Goal: Transaction & Acquisition: Purchase product/service

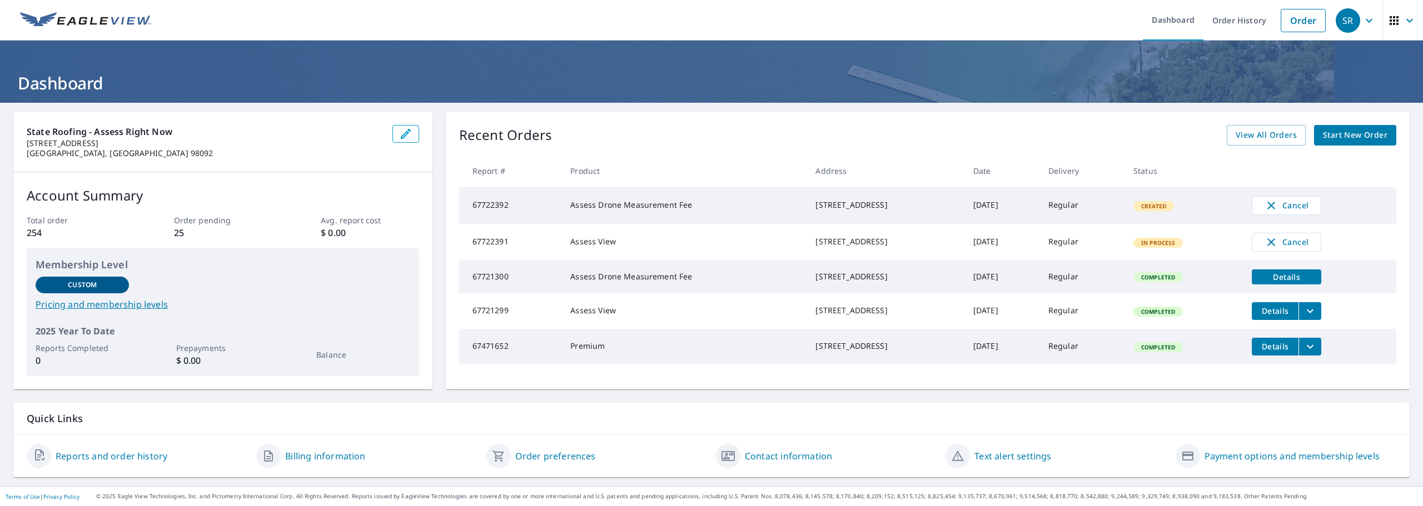
click at [1280, 282] on span "Details" at bounding box center [1287, 277] width 56 height 11
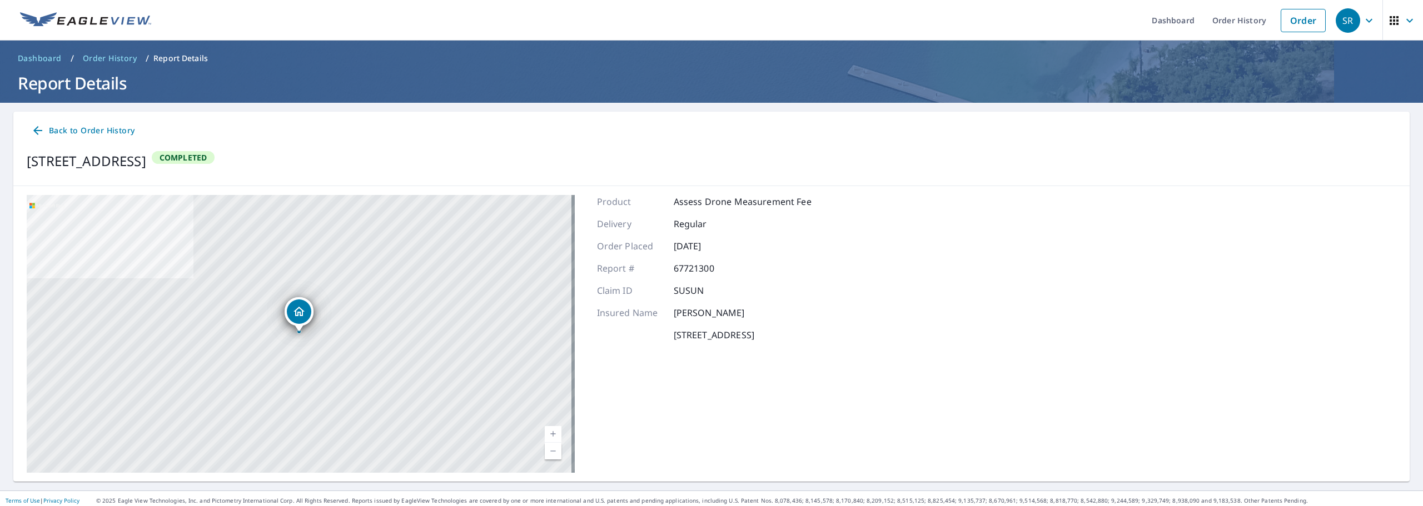
scroll to position [4, 0]
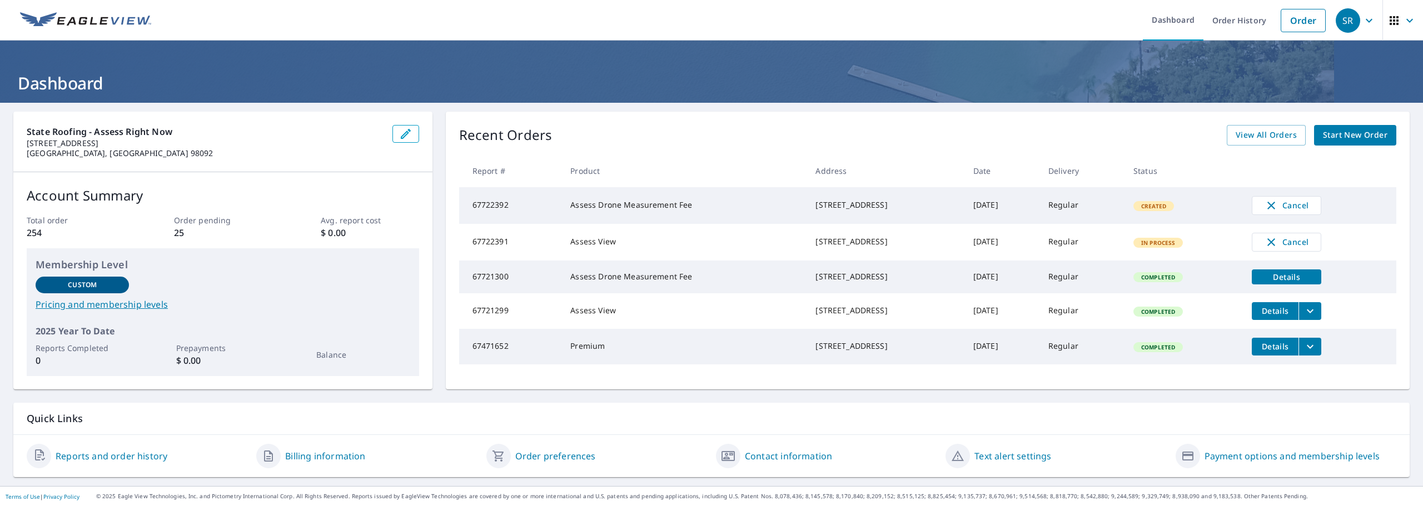
click at [1410, 296] on div "State Roofing - Assess Right Now 13255 SE 336th Pl Auburn, WA 98092 Account Sum…" at bounding box center [711, 295] width 1423 height 384
click at [1309, 318] on icon "filesDropdownBtn-67721299" at bounding box center [1310, 311] width 13 height 13
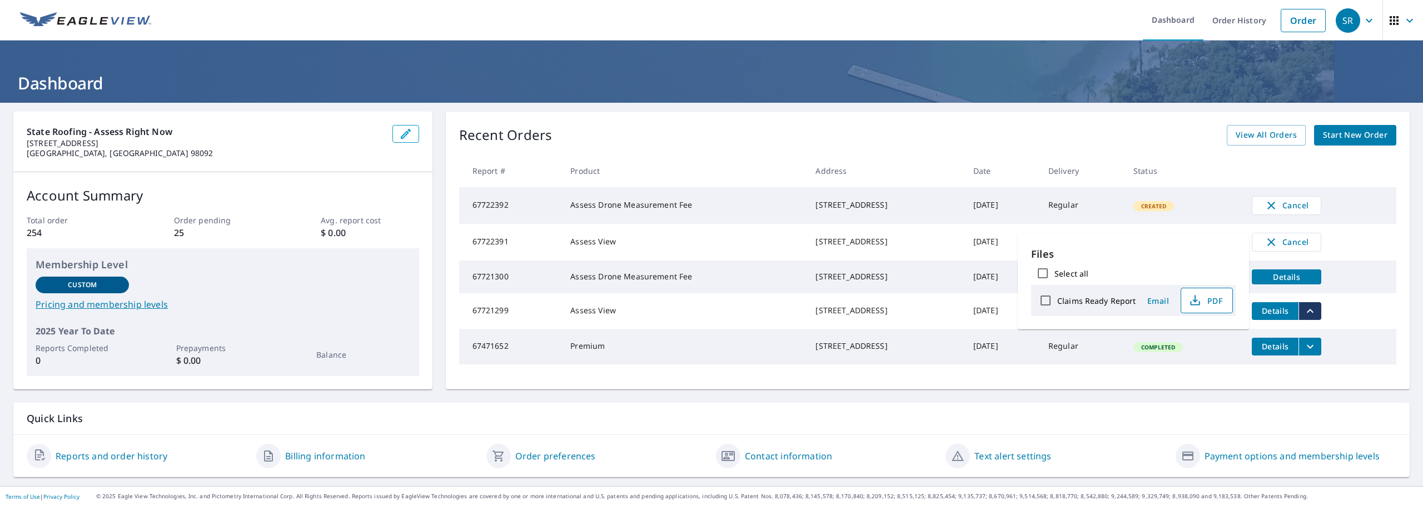
click at [1201, 300] on span "PDF" at bounding box center [1206, 300] width 36 height 13
click at [1405, 252] on div "State Roofing - Assess Right Now 13255 SE 336th Pl Auburn, WA 98092 Account Sum…" at bounding box center [711, 295] width 1423 height 384
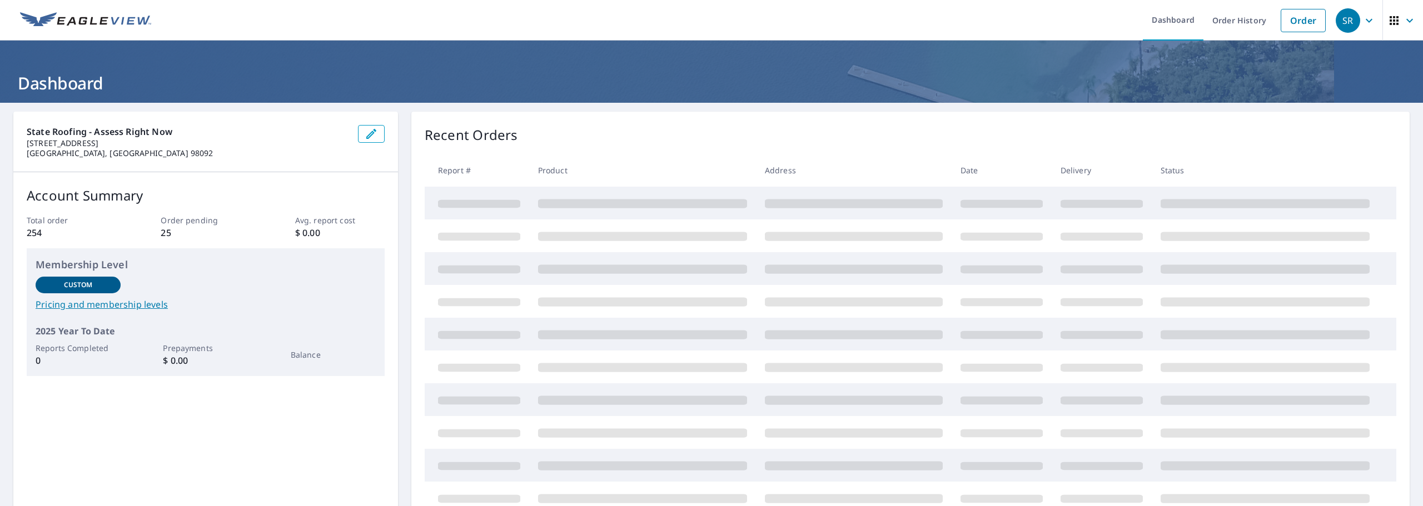
drag, startPoint x: 1339, startPoint y: 22, endPoint x: 1342, endPoint y: 27, distance: 6.5
click at [1339, 22] on div "SR" at bounding box center [1348, 20] width 24 height 24
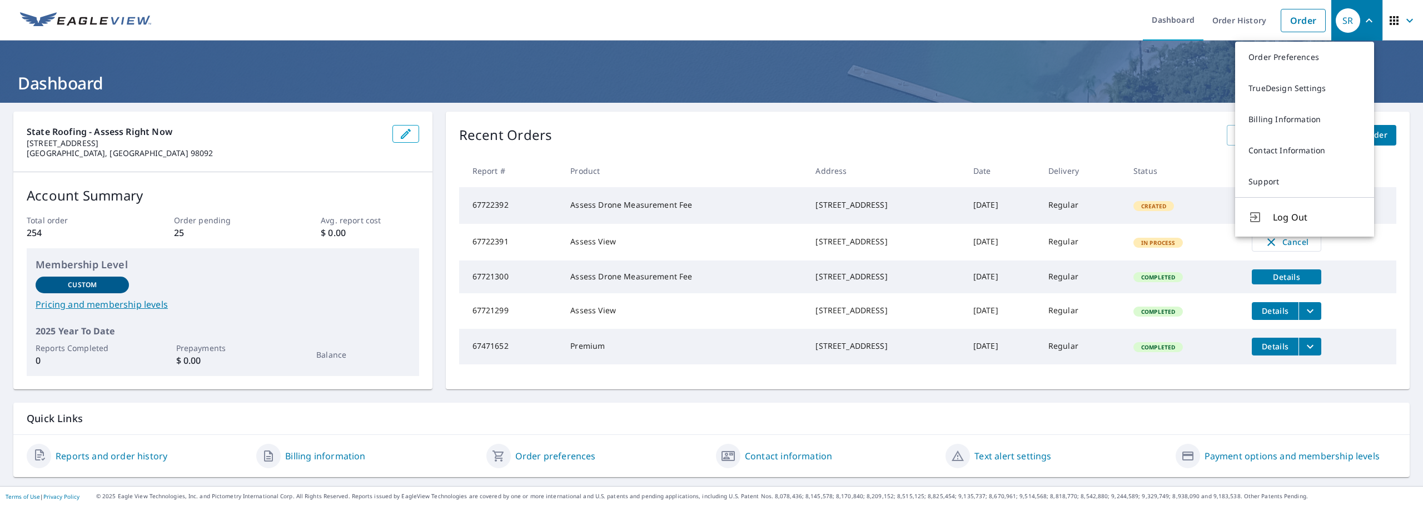
click at [1406, 19] on icon "button" at bounding box center [1409, 20] width 7 height 4
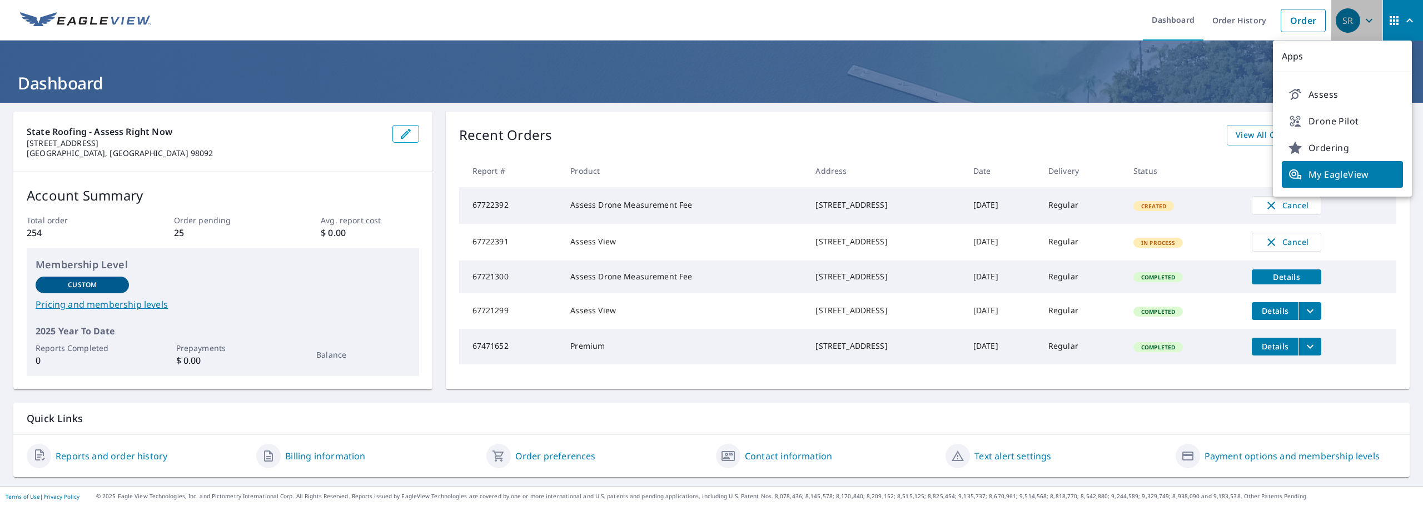
click at [1342, 17] on div "SR" at bounding box center [1348, 20] width 24 height 24
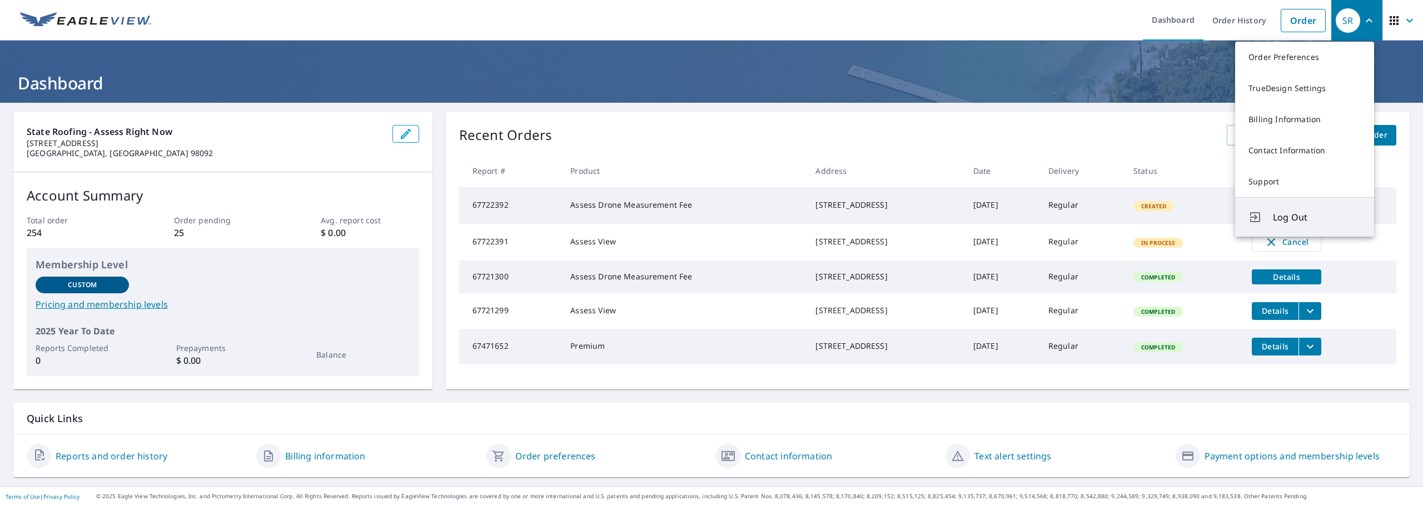
click at [1290, 222] on span "Log Out" at bounding box center [1317, 217] width 88 height 13
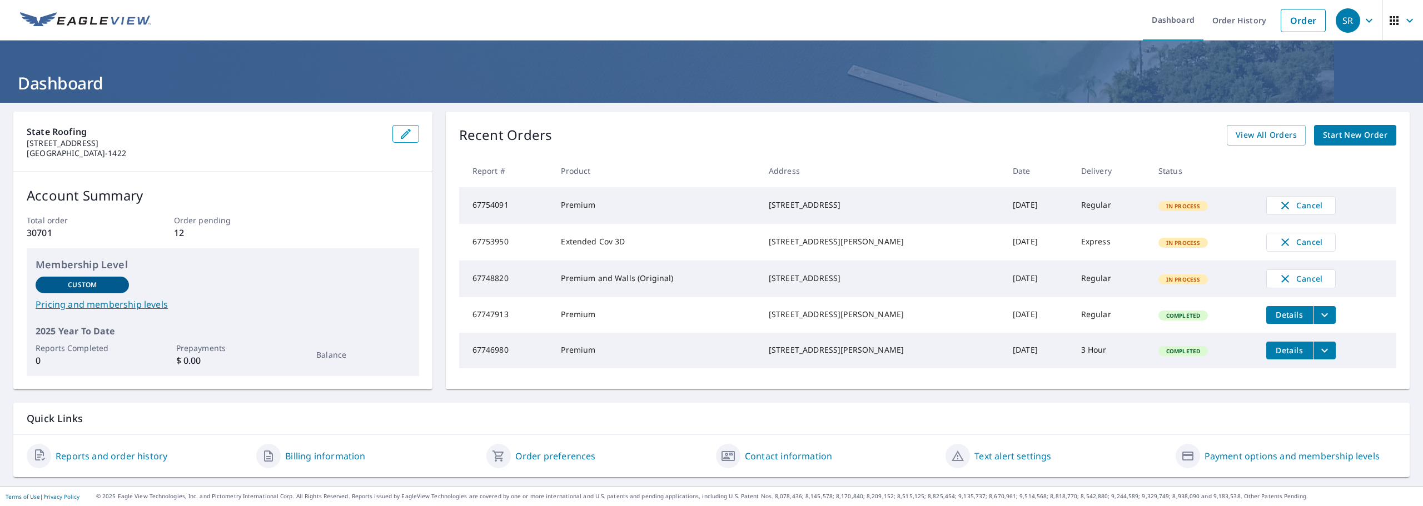
click at [433, 390] on div "State Roofing 431 N Kelsey St Monroe, WA 98272-1422 Account Summary Total order…" at bounding box center [711, 251] width 1396 height 278
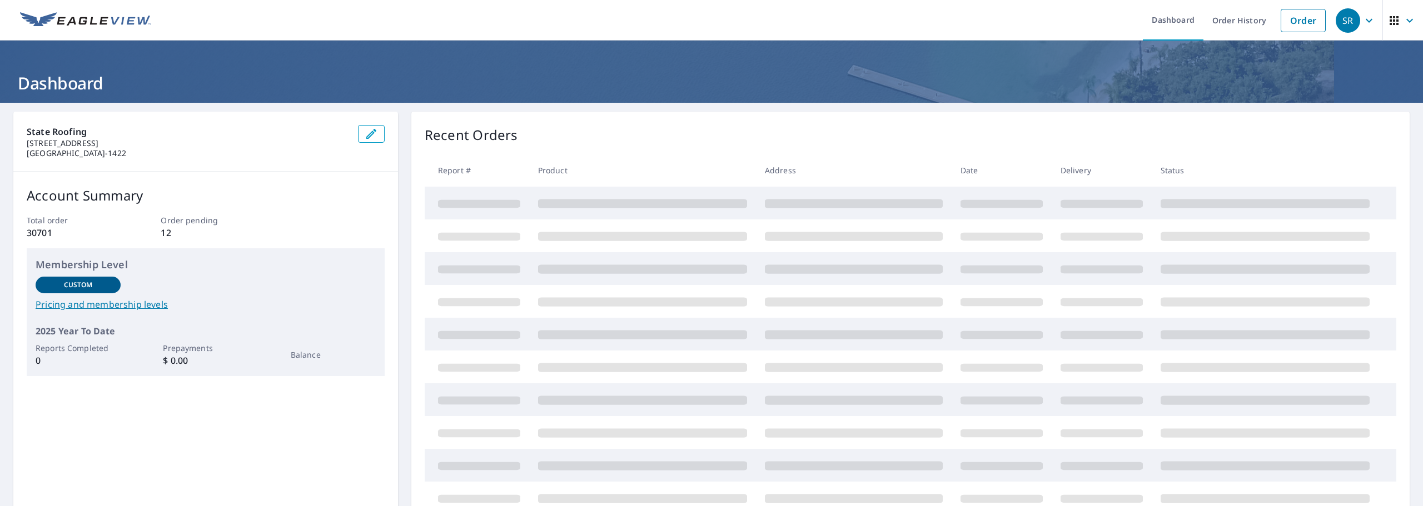
click at [1336, 26] on div "SR" at bounding box center [1348, 20] width 24 height 24
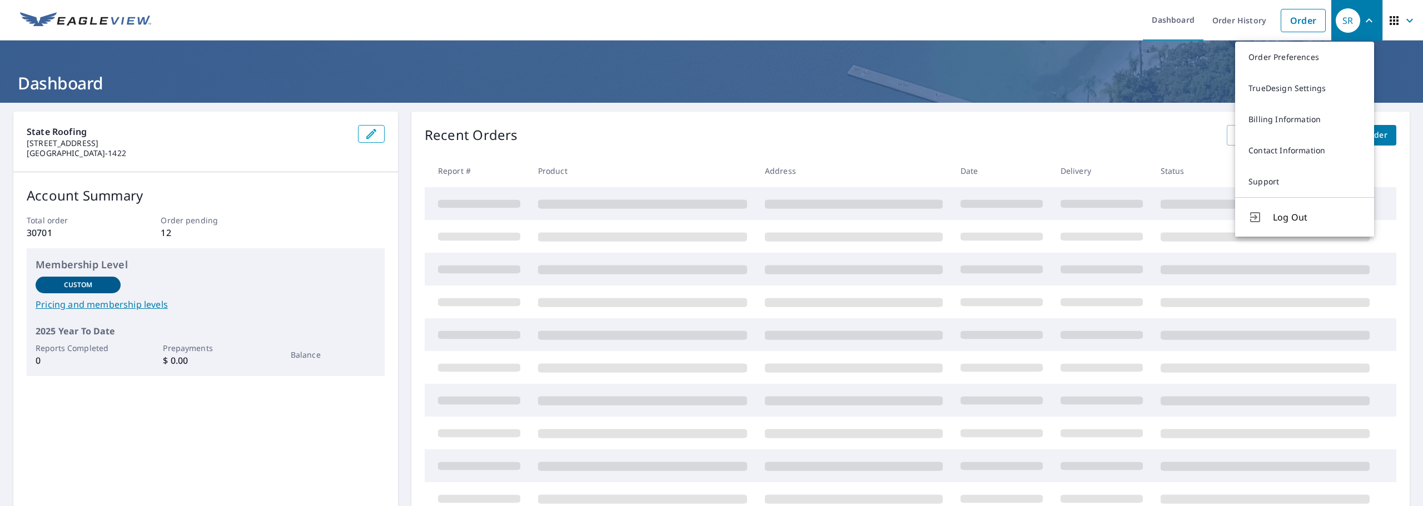
click at [785, 133] on div "Recent Orders View All Orders Start New Order" at bounding box center [911, 135] width 972 height 21
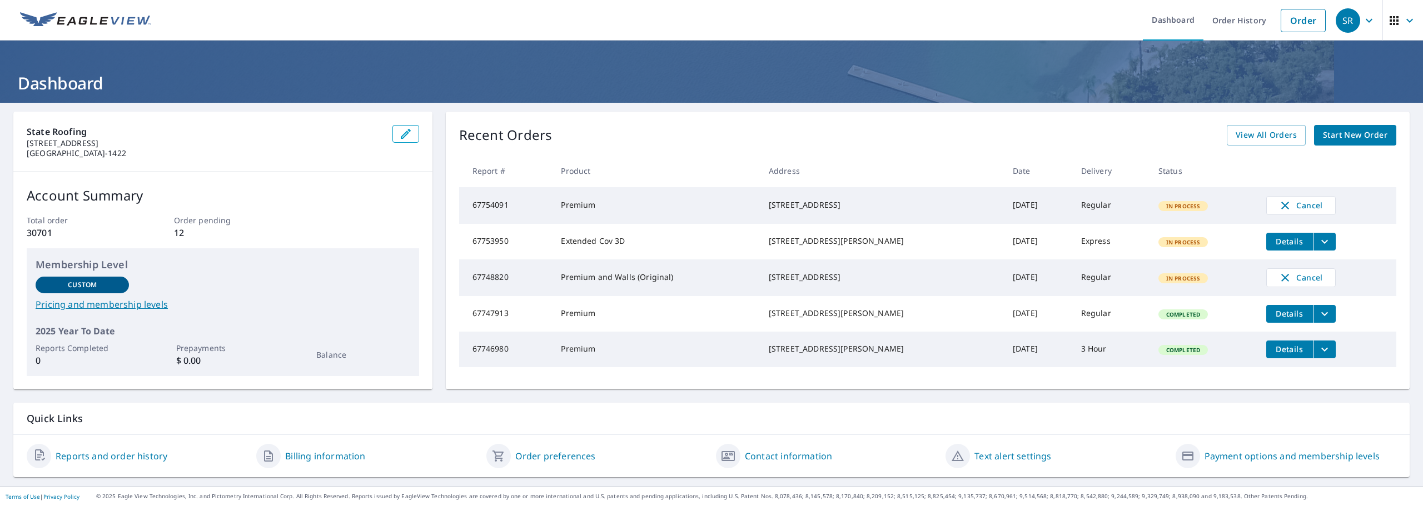
click at [808, 122] on div "Recent Orders View All Orders Start New Order Report # Product Address Date Del…" at bounding box center [928, 251] width 964 height 278
click at [1344, 25] on div "SR" at bounding box center [1348, 20] width 24 height 24
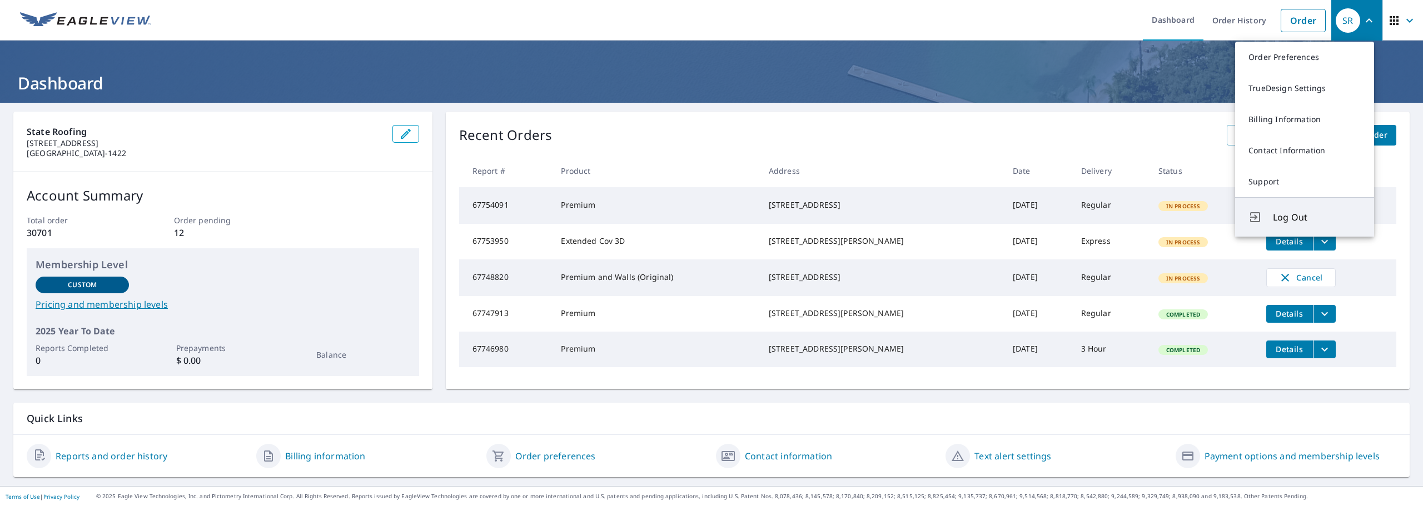
click at [1271, 226] on button "Log Out" at bounding box center [1304, 216] width 139 height 39
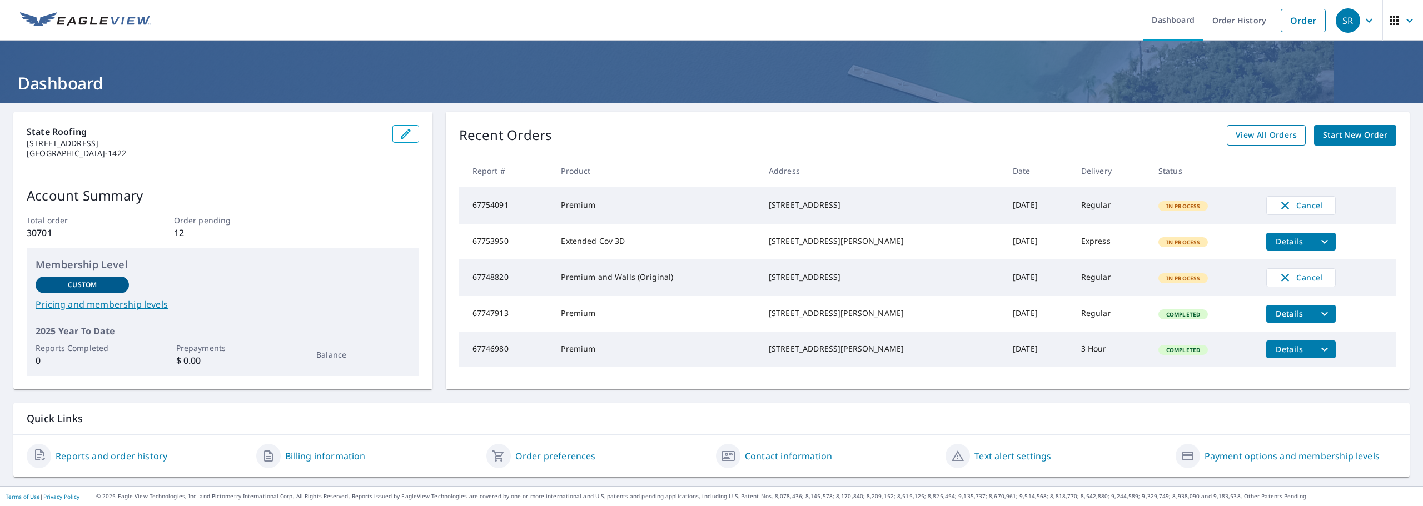
click at [1278, 138] on span "View All Orders" at bounding box center [1266, 135] width 61 height 14
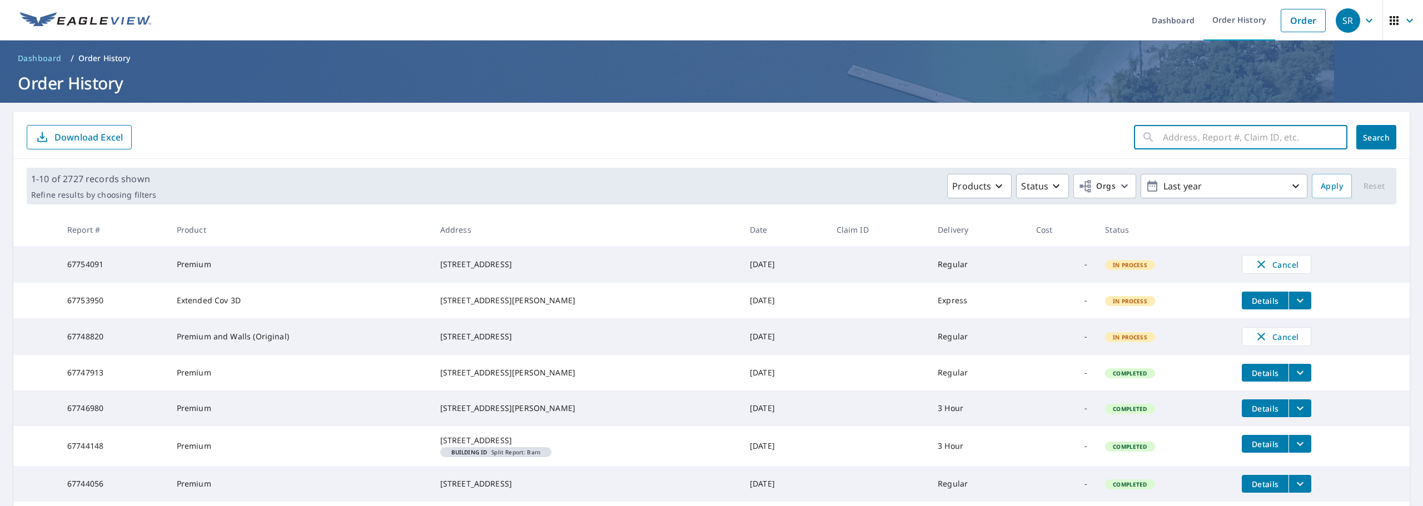
click at [1186, 140] on input "text" at bounding box center [1255, 137] width 185 height 31
click at [1210, 136] on input "text" at bounding box center [1255, 137] width 185 height 31
paste input "Harvard Avenue East"
type input "Harvard Avenue East"
click button "Search" at bounding box center [1376, 137] width 40 height 24
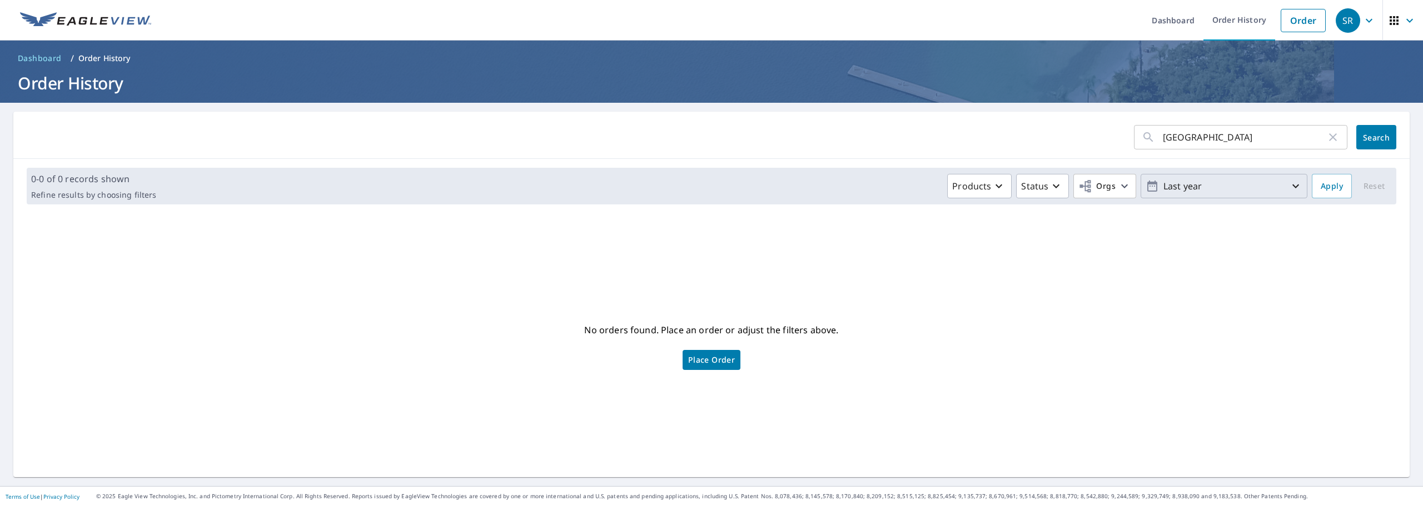
click at [1170, 179] on p "Last year" at bounding box center [1224, 186] width 130 height 19
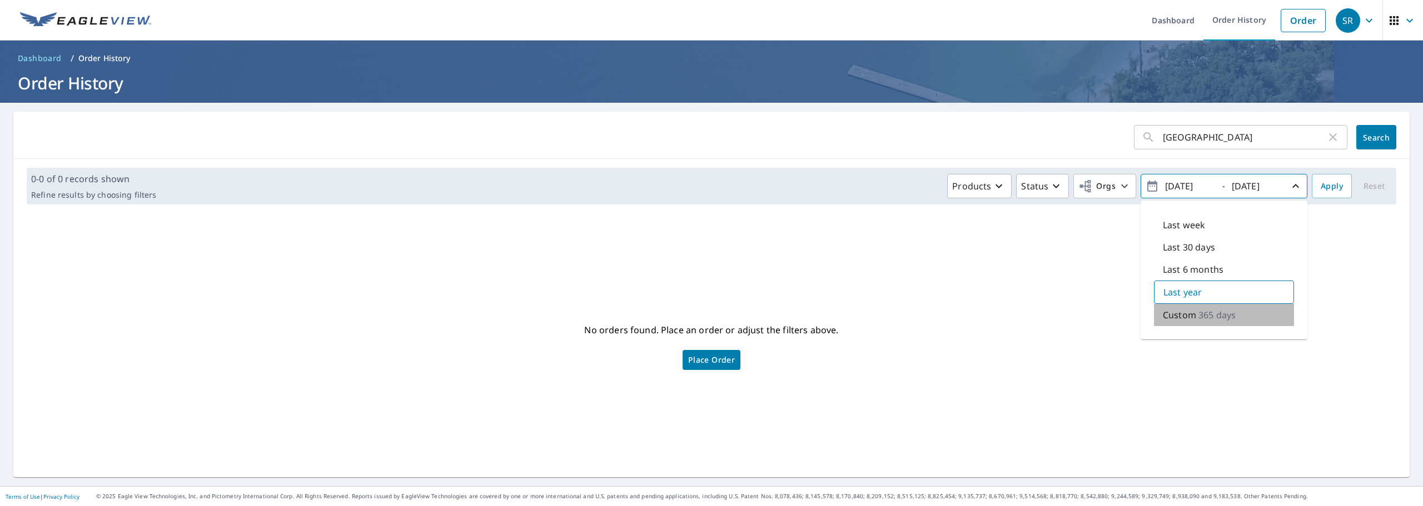
click at [1199, 312] on p "365 days" at bounding box center [1217, 315] width 37 height 13
click at [1177, 250] on p "Last 30 days" at bounding box center [1189, 247] width 52 height 13
type input "2025/09/06"
click at [1341, 232] on div "No orders found. Place an order or adjust the filters above. Place Order" at bounding box center [711, 345] width 1379 height 246
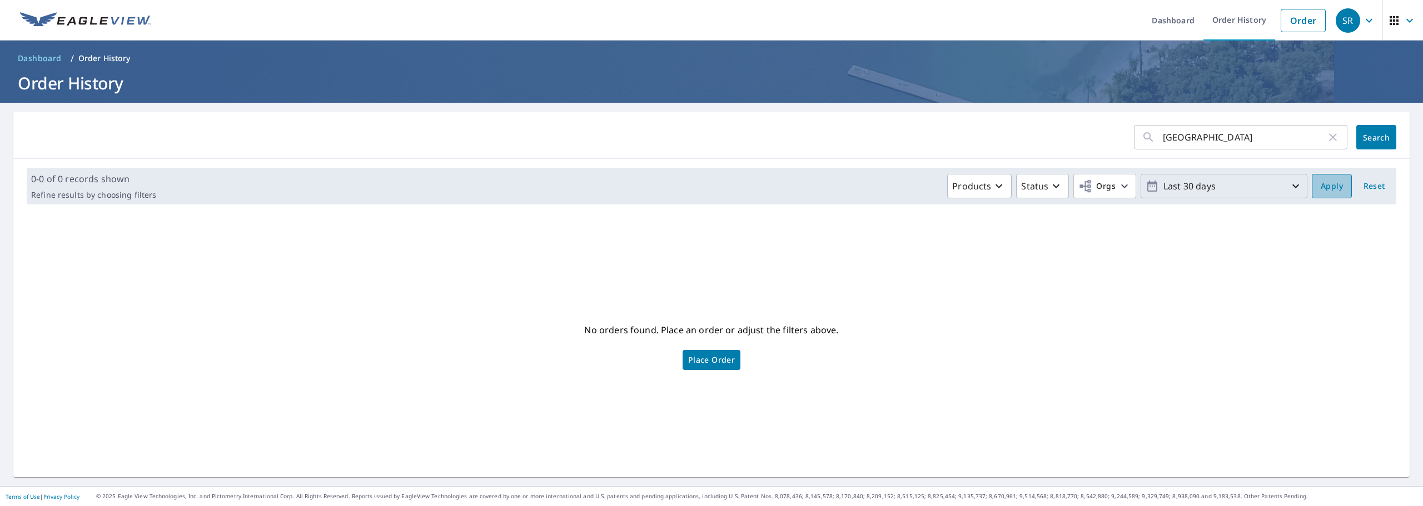
click at [1328, 187] on span "Apply" at bounding box center [1332, 187] width 22 height 14
click at [1199, 137] on input "Harvard Avenue East" at bounding box center [1244, 137] width 163 height 31
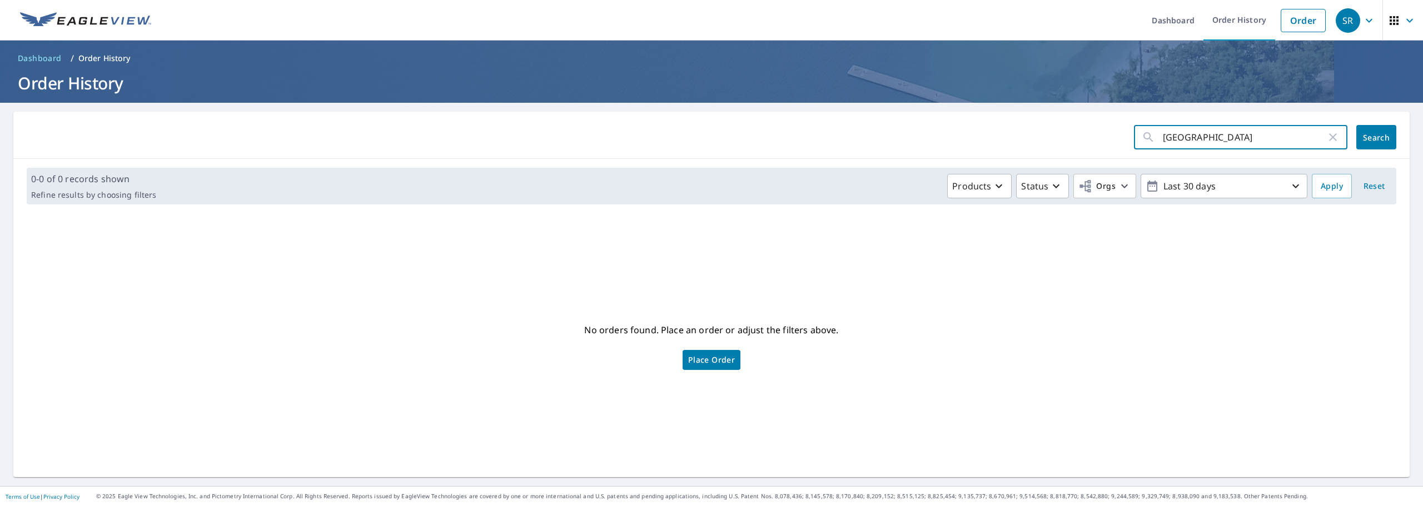
drag, startPoint x: 1206, startPoint y: 138, endPoint x: 1252, endPoint y: 140, distance: 46.2
click at [1252, 140] on input "Harvard Avenue East" at bounding box center [1244, 137] width 163 height 31
type input "Harvard"
click button "Search" at bounding box center [1376, 137] width 40 height 24
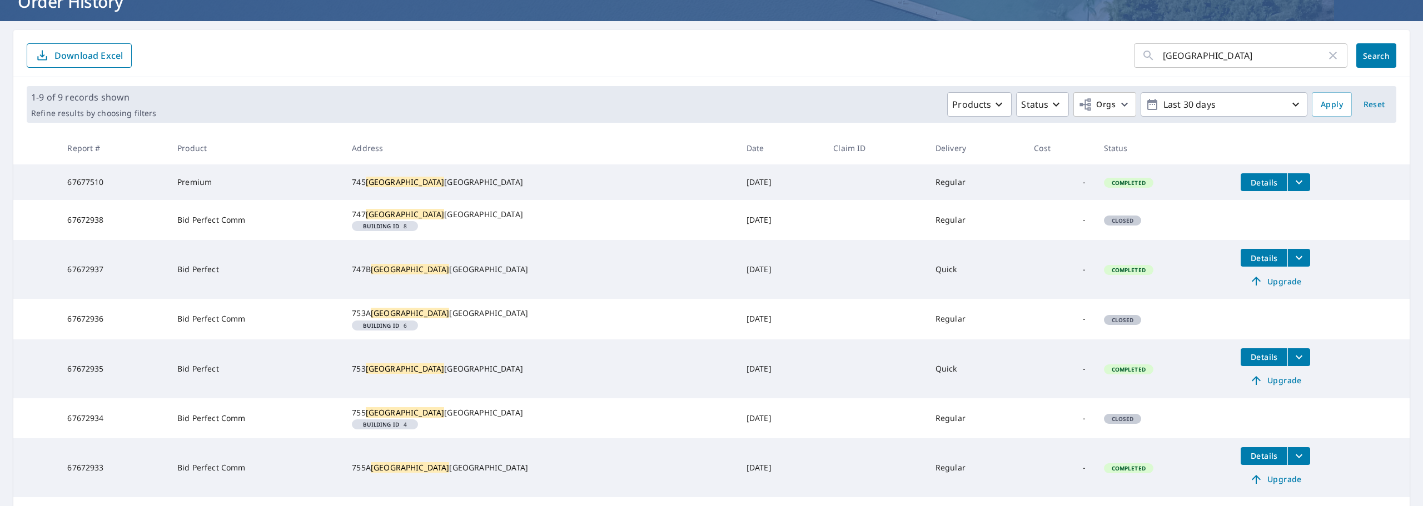
scroll to position [111, 0]
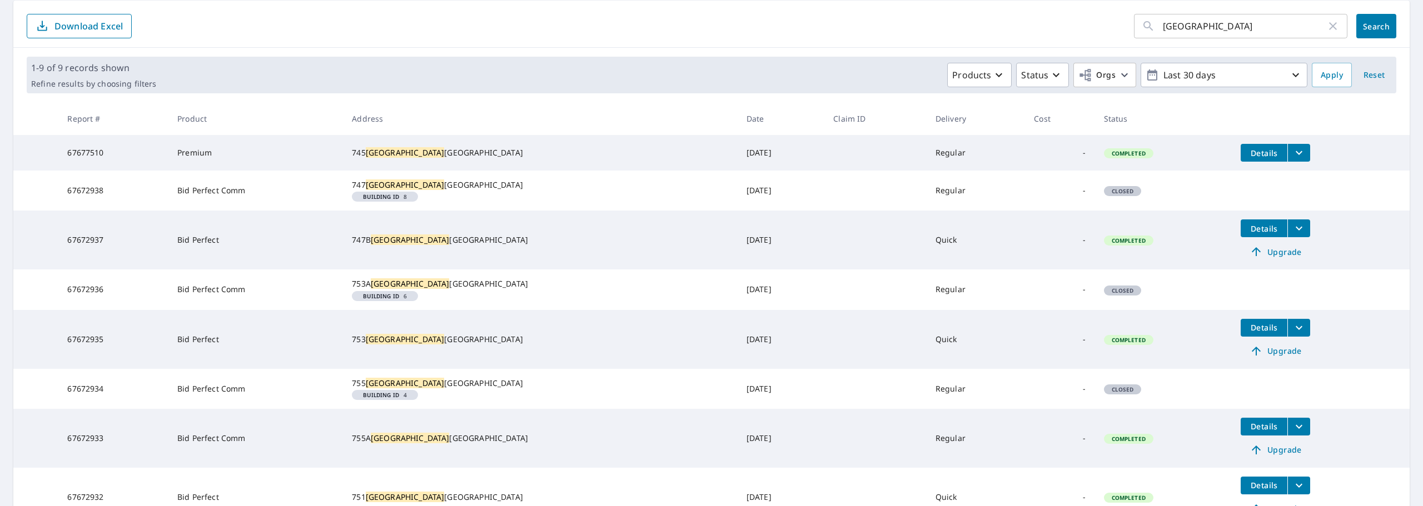
click at [1280, 150] on td "Details" at bounding box center [1321, 153] width 178 height 36
click at [1292, 150] on icon "filesDropdownBtn-67677510" at bounding box center [1298, 152] width 13 height 13
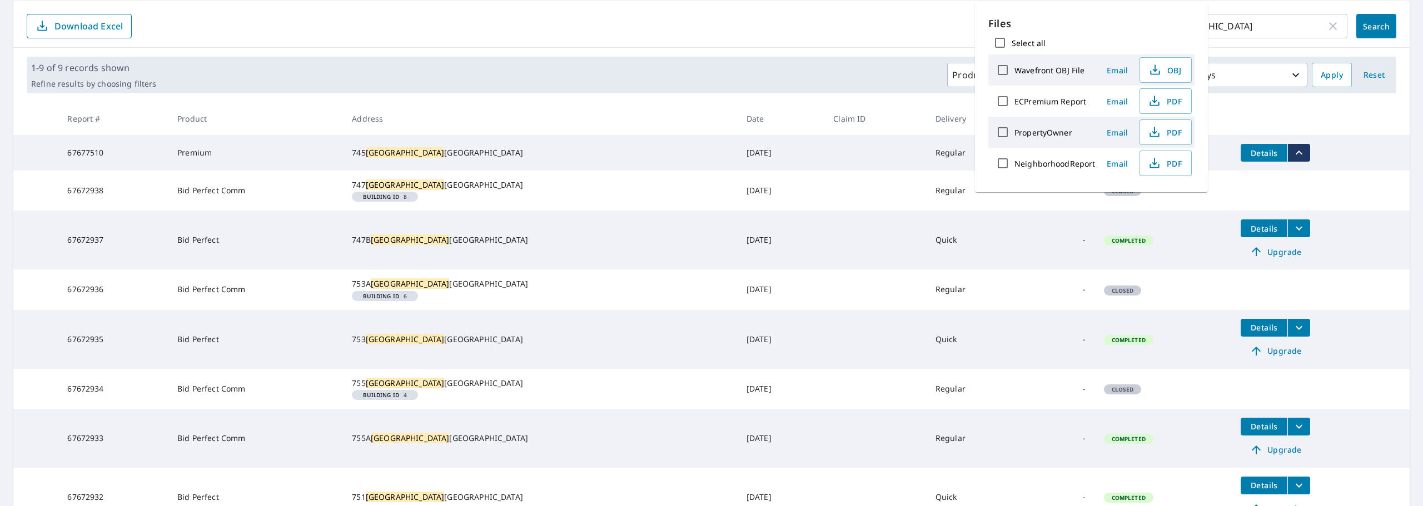
click at [1247, 155] on span "Details" at bounding box center [1263, 153] width 33 height 11
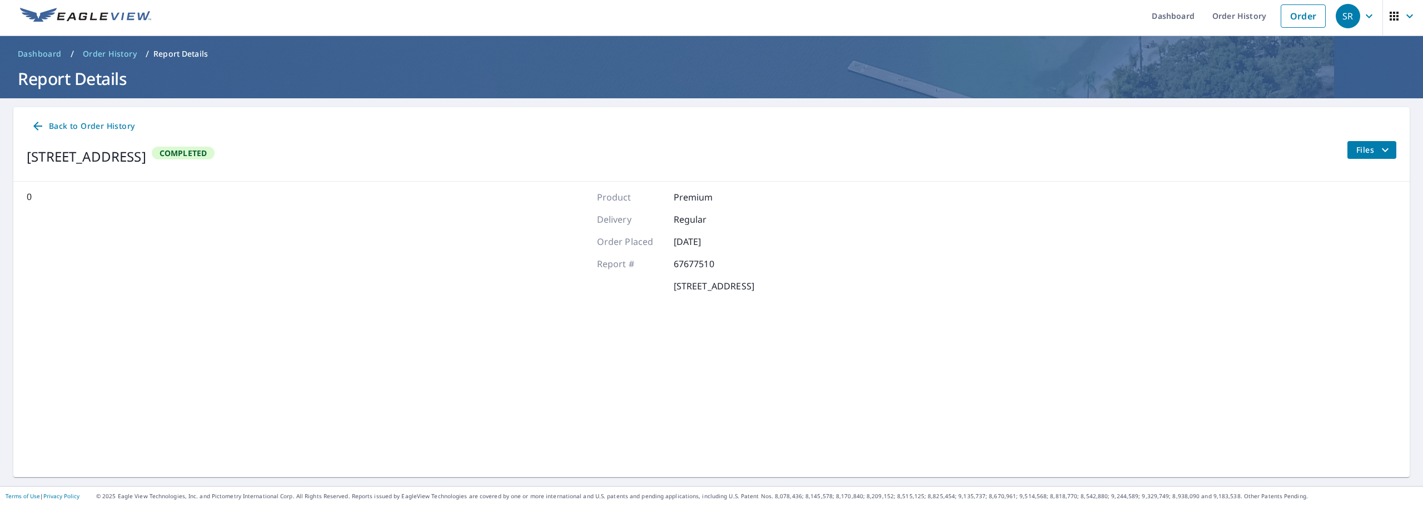
scroll to position [4, 0]
click at [1360, 150] on span "Files" at bounding box center [1374, 149] width 36 height 13
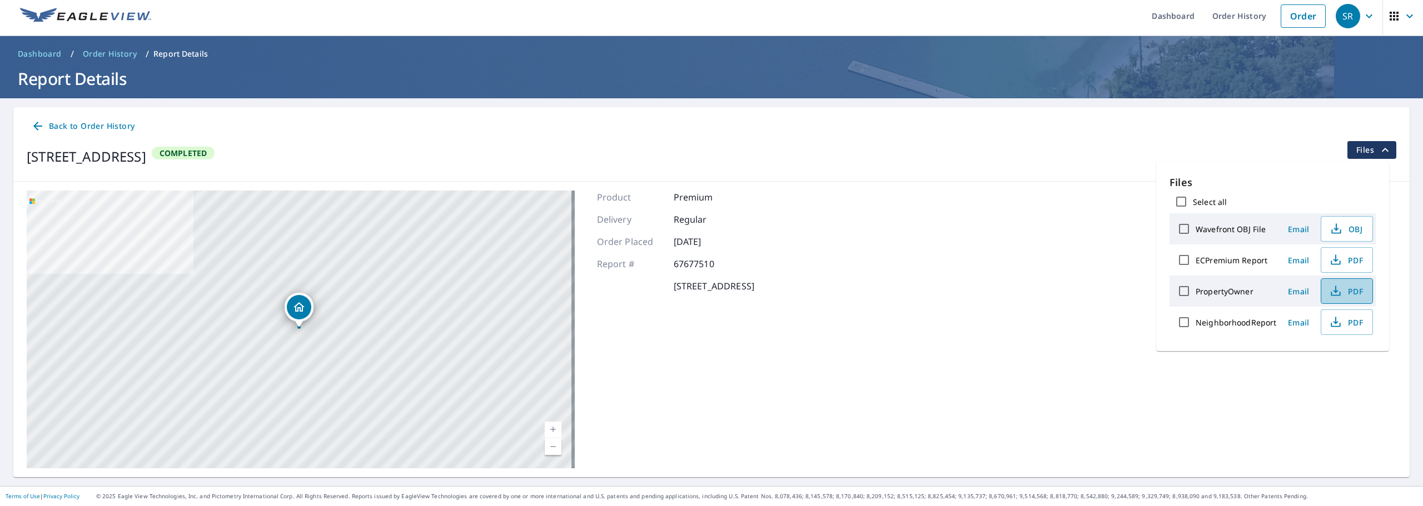
click at [1342, 295] on span "PDF" at bounding box center [1346, 291] width 36 height 13
click at [964, 363] on div "745 Harvard Ave E Seattle, WA 98102 Aerial Road A standard road map Aerial A de…" at bounding box center [711, 330] width 1396 height 296
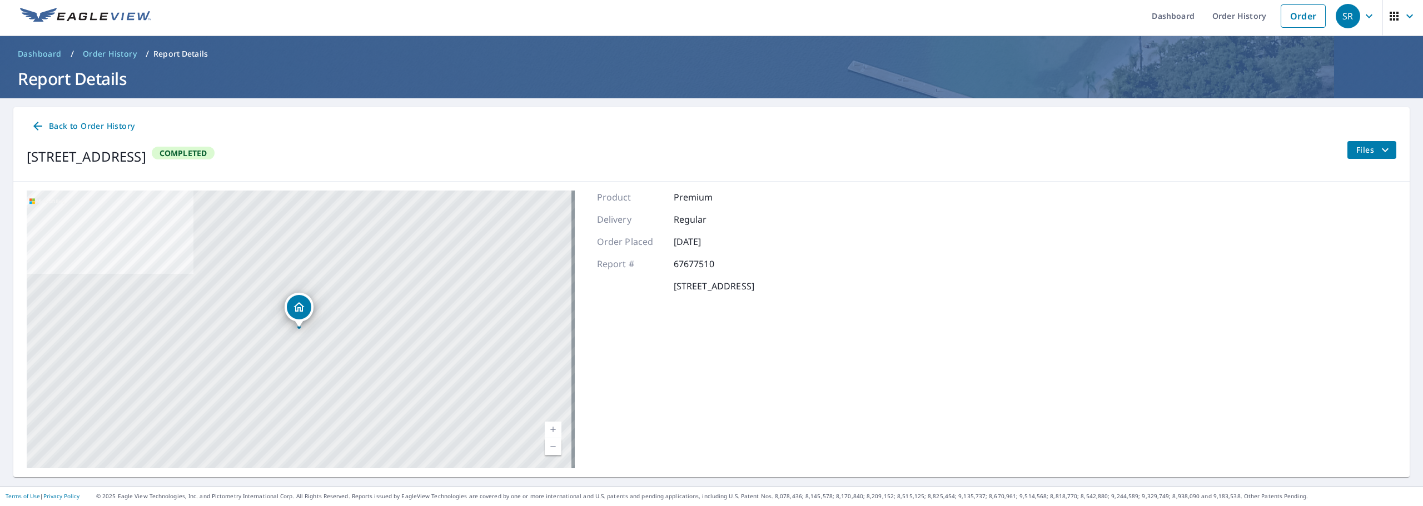
click at [56, 126] on span "Back to Order History" at bounding box center [82, 127] width 103 height 14
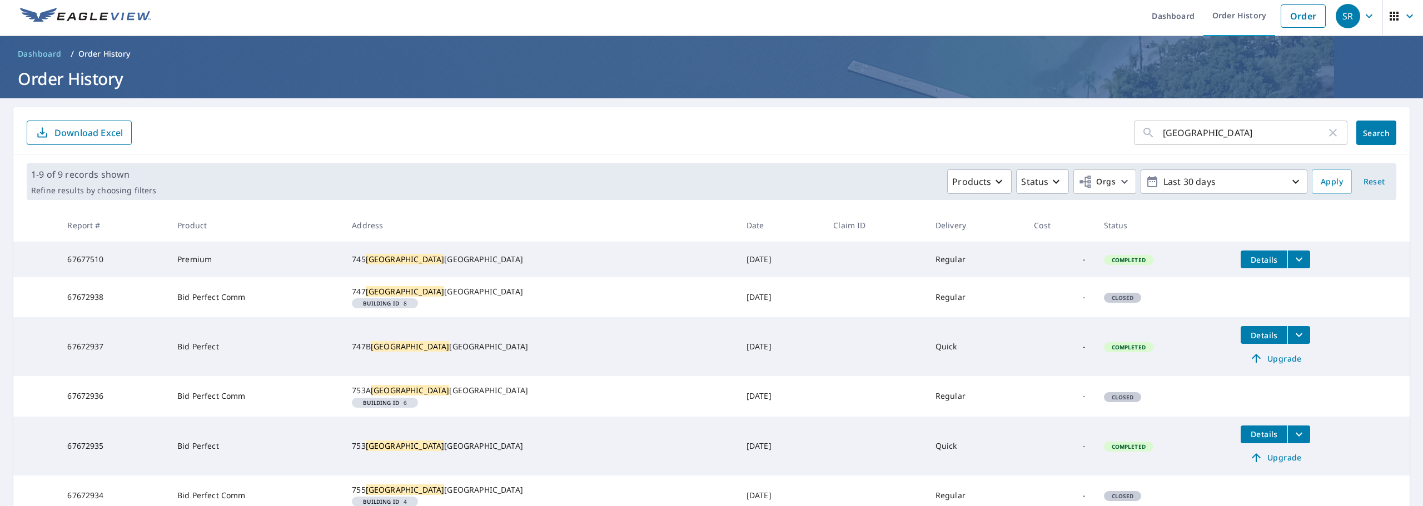
scroll to position [60, 0]
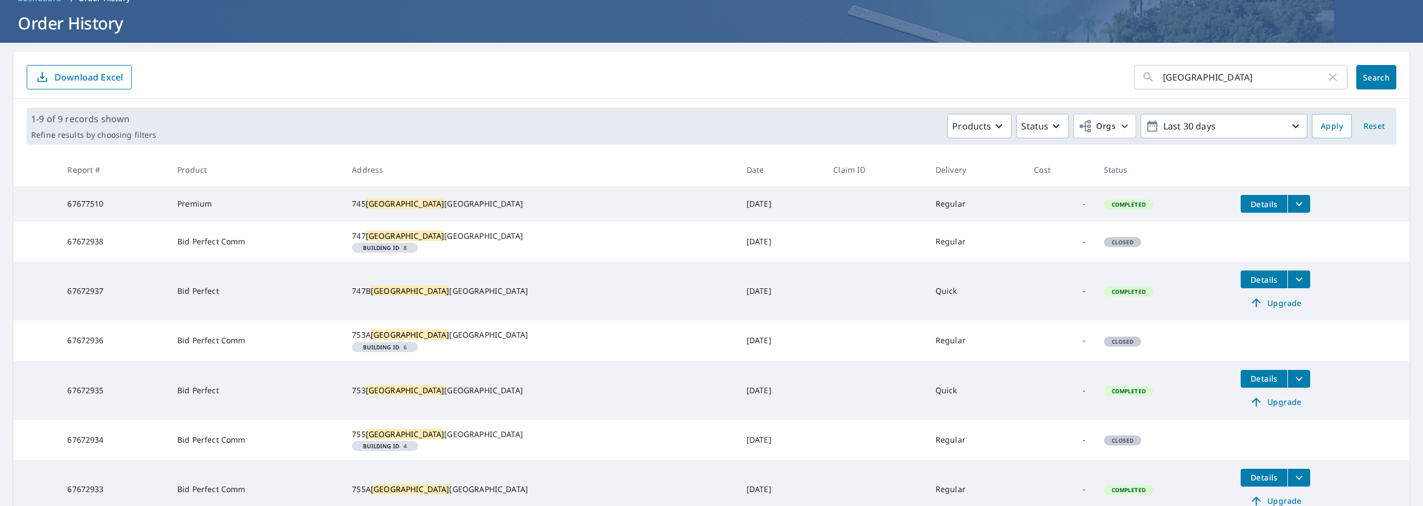
click at [1260, 310] on span "Upgrade" at bounding box center [1275, 302] width 56 height 13
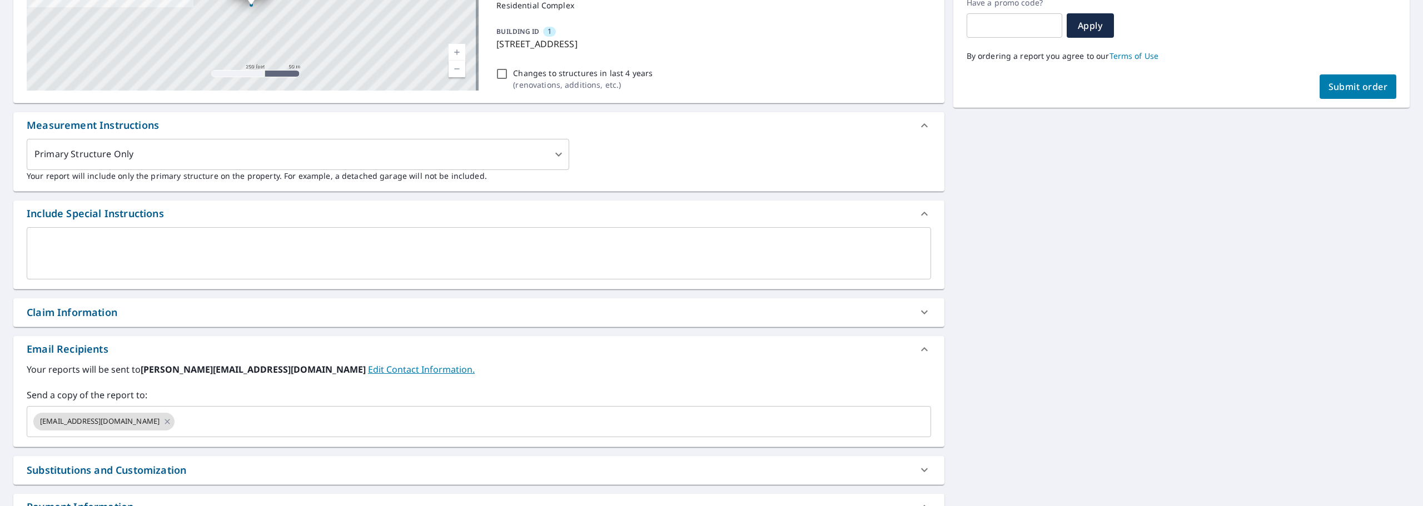
scroll to position [227, 0]
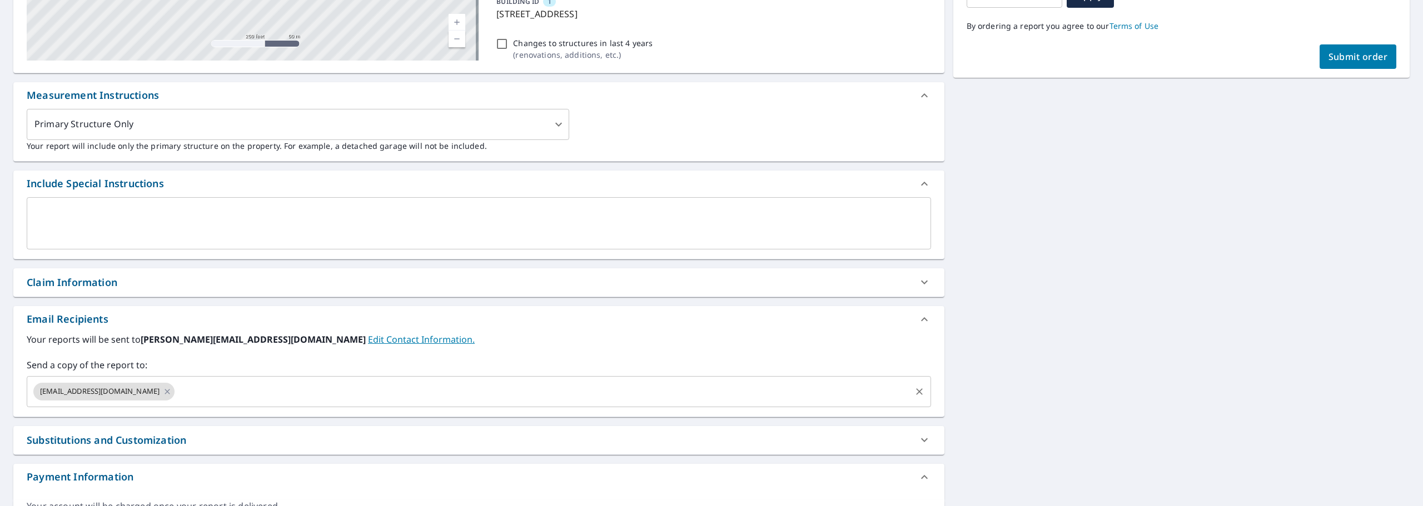
click at [208, 387] on input "text" at bounding box center [542, 391] width 733 height 21
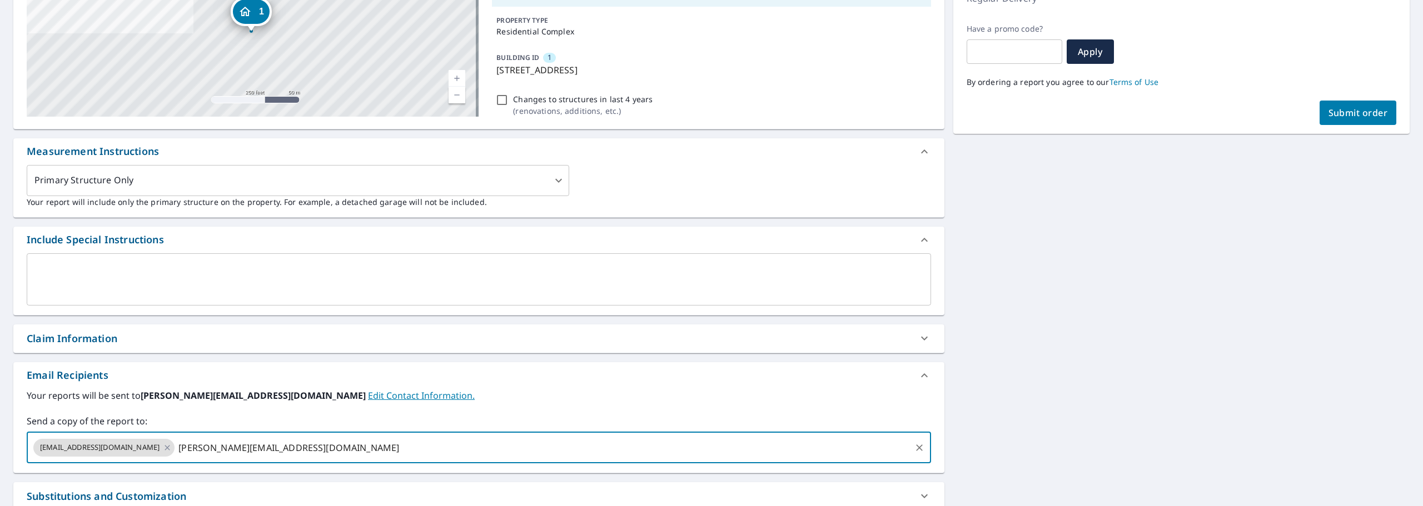
scroll to position [282, 0]
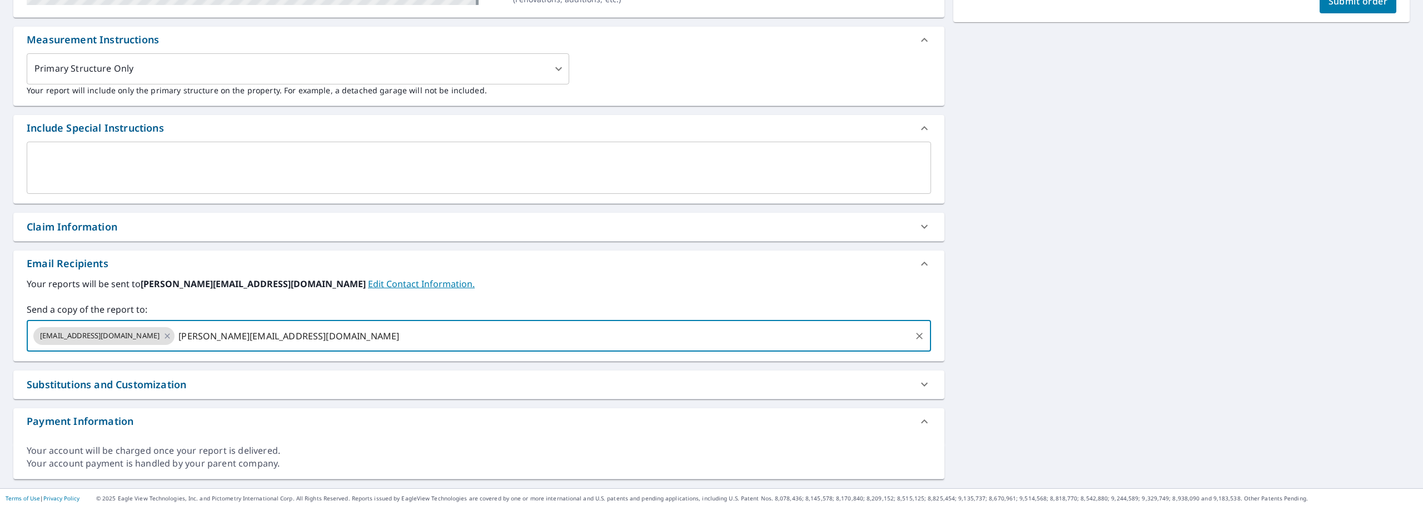
drag, startPoint x: 161, startPoint y: 336, endPoint x: 262, endPoint y: 339, distance: 101.8
click at [262, 339] on input "greg@stateroofing.com" at bounding box center [542, 336] width 733 height 21
type input "greg@stateroofing.com"
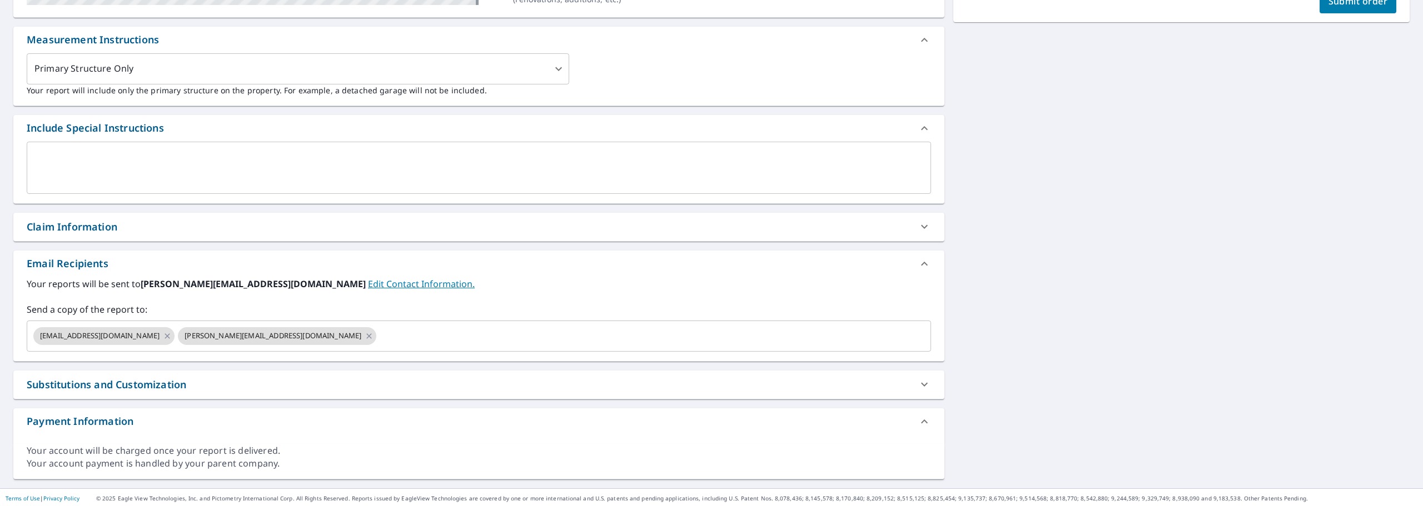
click at [969, 307] on div "1 747B Harvard Ave E Seattle, WA 98102 Aerial Road A standard road map Aerial A…" at bounding box center [711, 154] width 1423 height 668
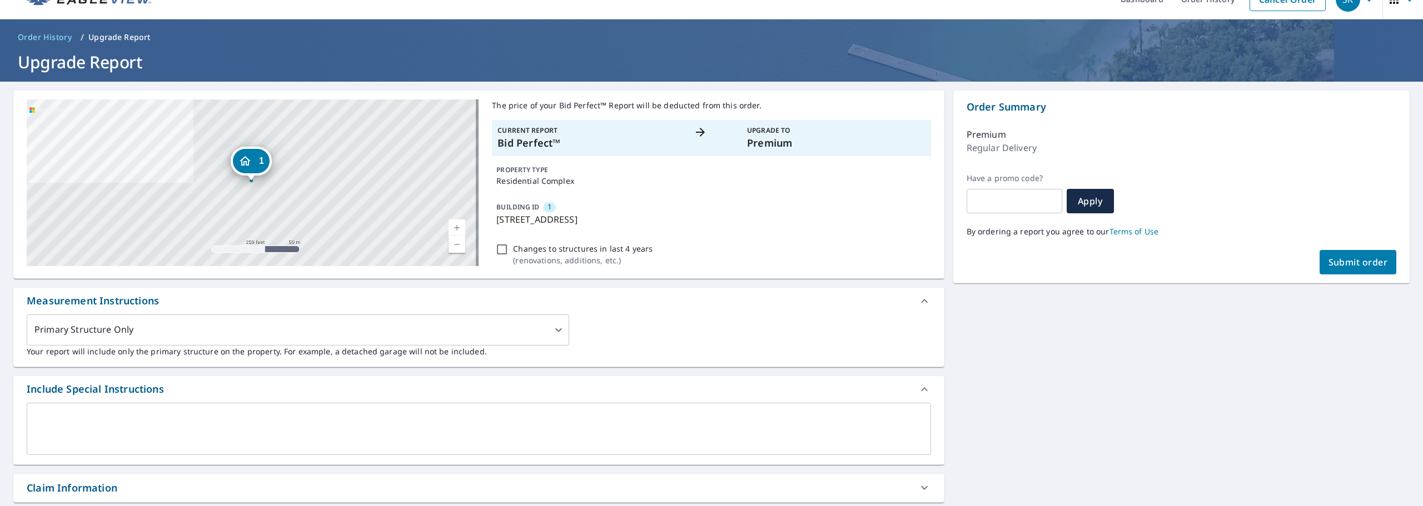
scroll to position [0, 0]
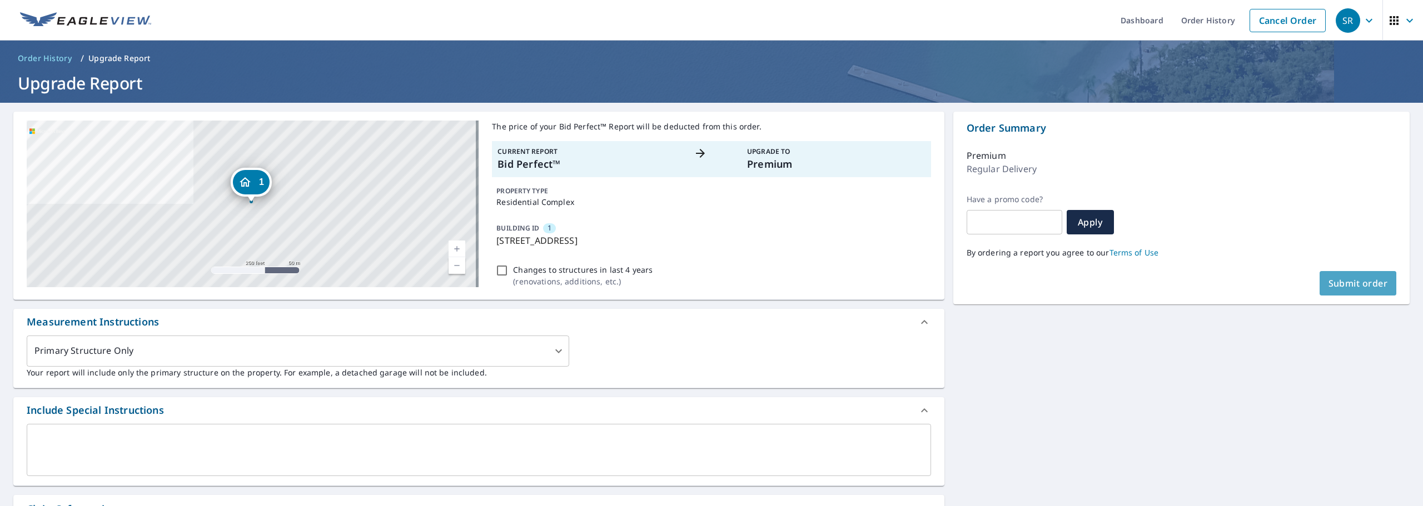
click at [1338, 285] on span "Submit order" at bounding box center [1358, 283] width 59 height 12
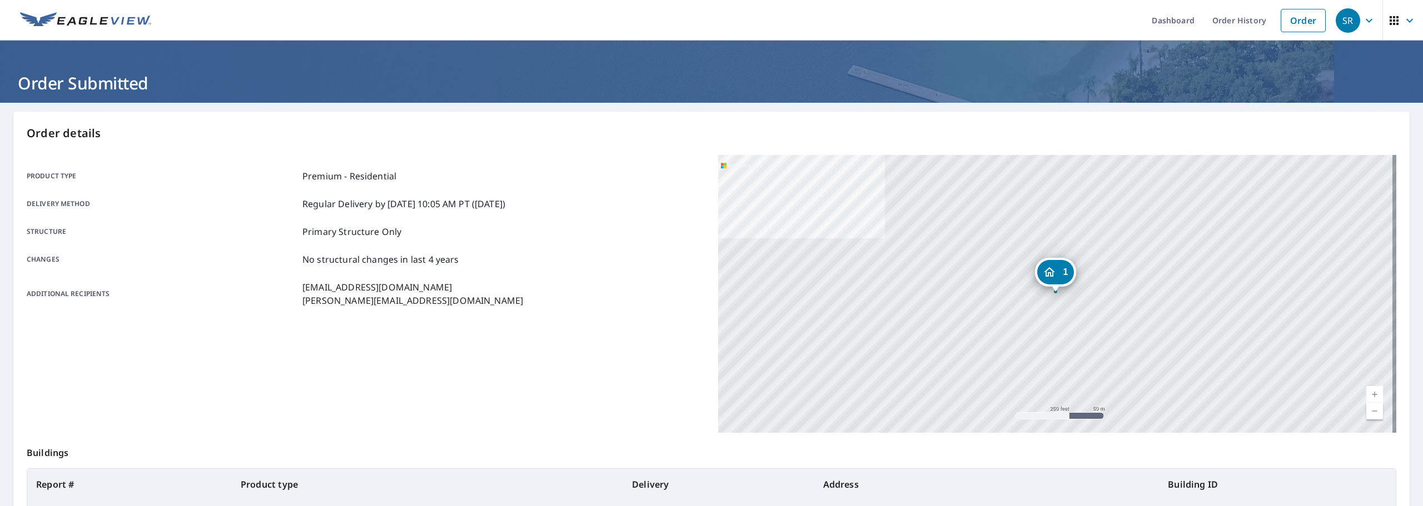
click at [1288, 108] on main "Order details Product type Premium - Residential Delivery method Regular Delive…" at bounding box center [711, 364] width 1423 height 523
click at [1337, 26] on div "SR" at bounding box center [1348, 20] width 24 height 24
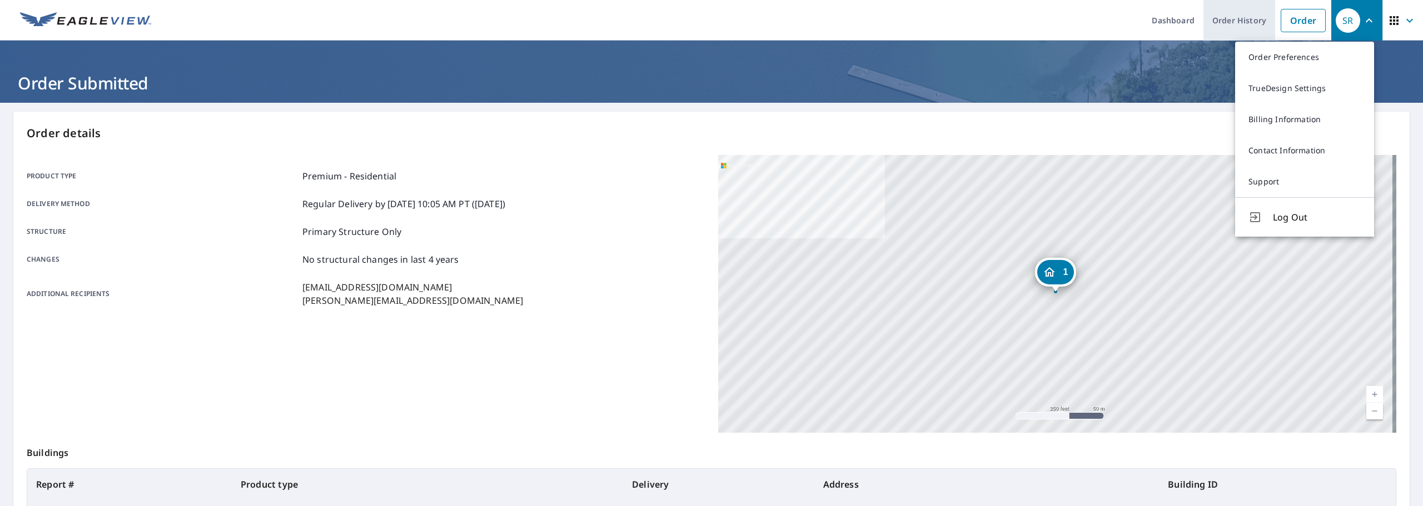
click at [1233, 24] on link "Order History" at bounding box center [1240, 20] width 72 height 41
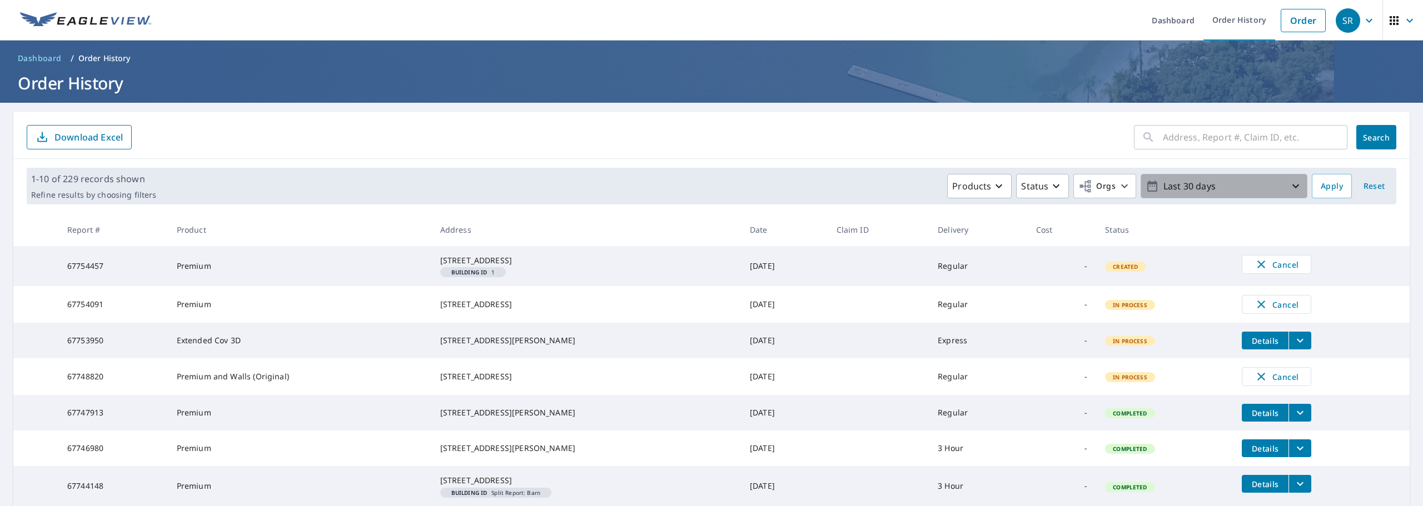
click at [1231, 180] on p "Last 30 days" at bounding box center [1224, 186] width 130 height 19
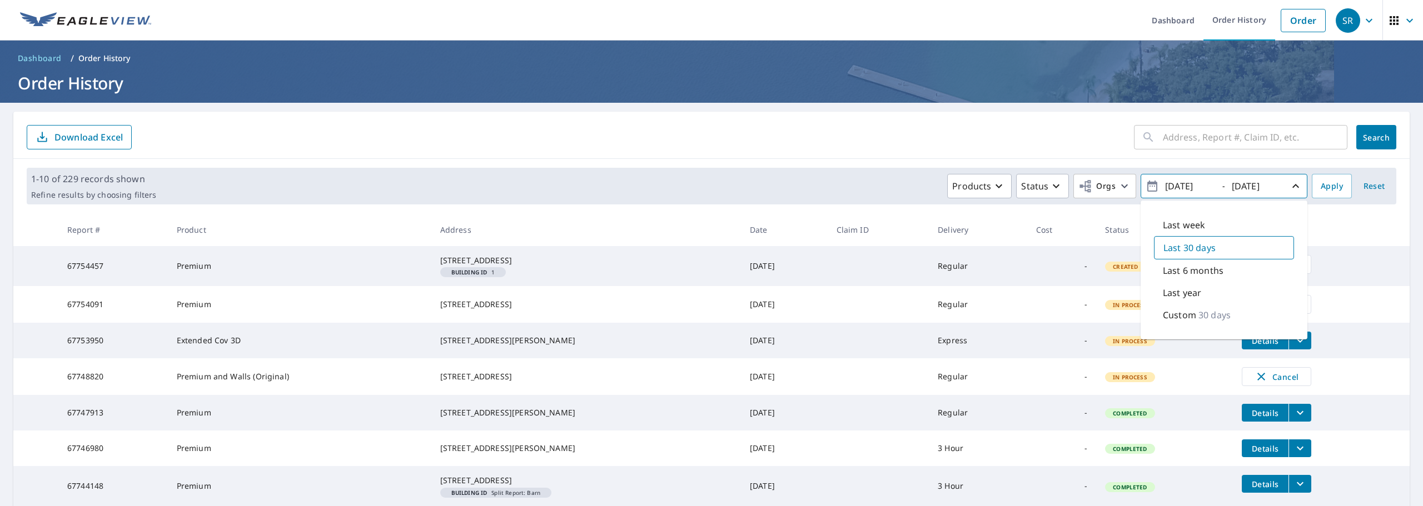
click at [1189, 251] on p "Last 30 days" at bounding box center [1189, 247] width 52 height 13
click at [1329, 188] on span "Apply" at bounding box center [1332, 187] width 22 height 14
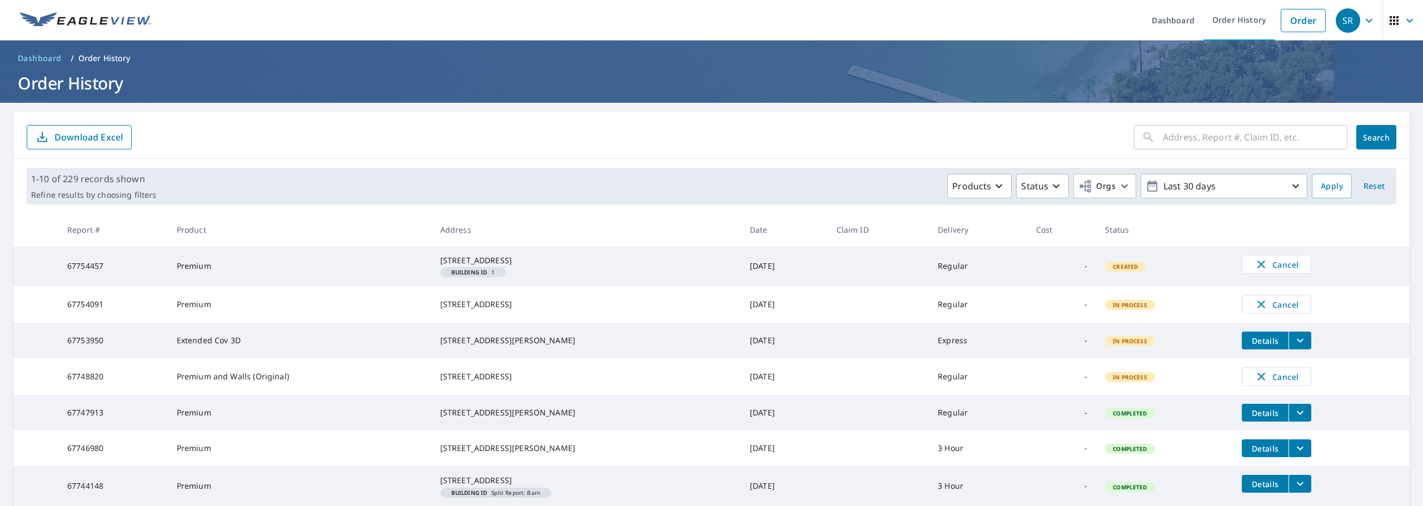
click at [1164, 133] on input "text" at bounding box center [1255, 137] width 185 height 31
type input "harvard"
click at [1373, 141] on span "Search" at bounding box center [1376, 137] width 22 height 11
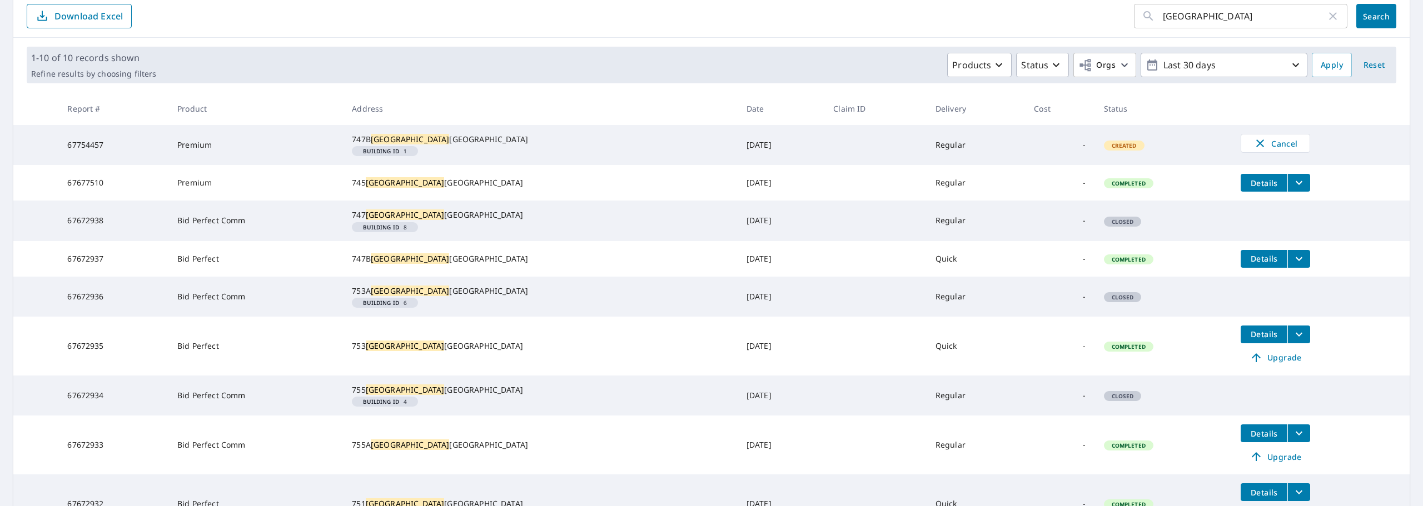
scroll to position [115, 0]
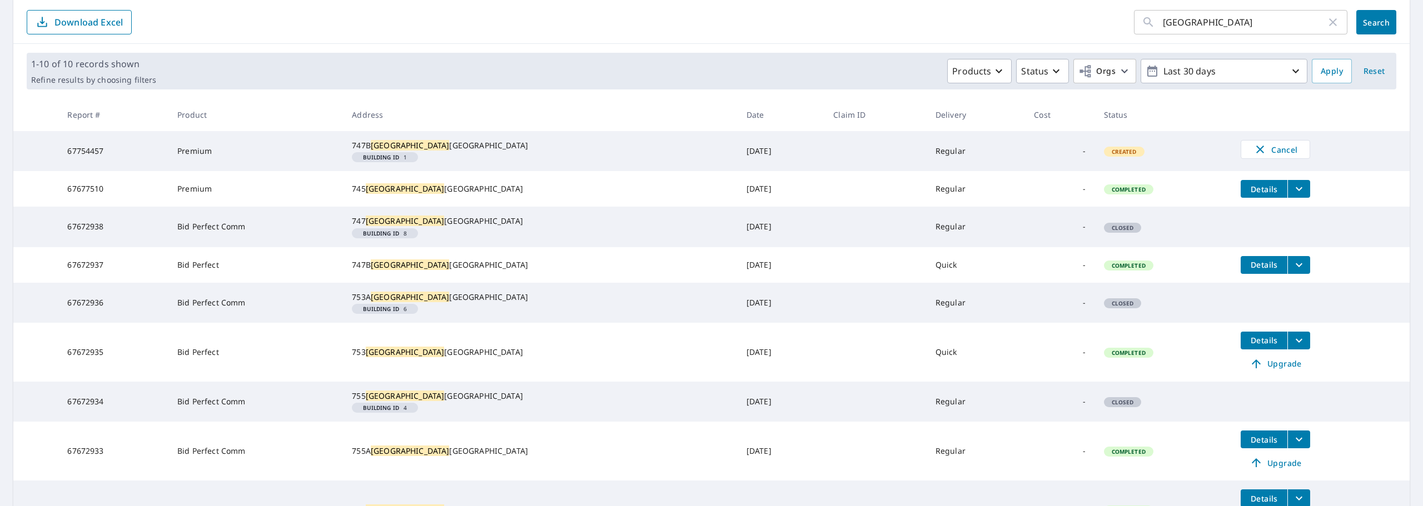
click at [699, 54] on div "1-10 of 10 records shown Refine results by choosing filters Products Status Org…" at bounding box center [712, 71] width 1370 height 37
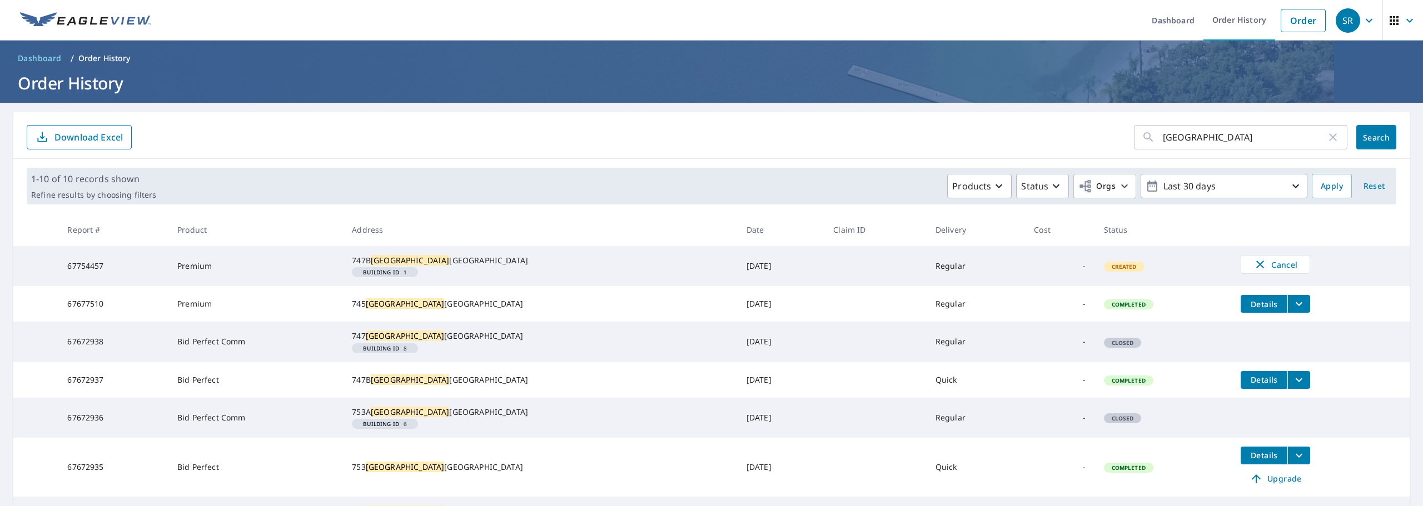
click at [677, 127] on form "harvard ​ Search Download Excel" at bounding box center [712, 137] width 1370 height 24
